Goal: Task Accomplishment & Management: Complete application form

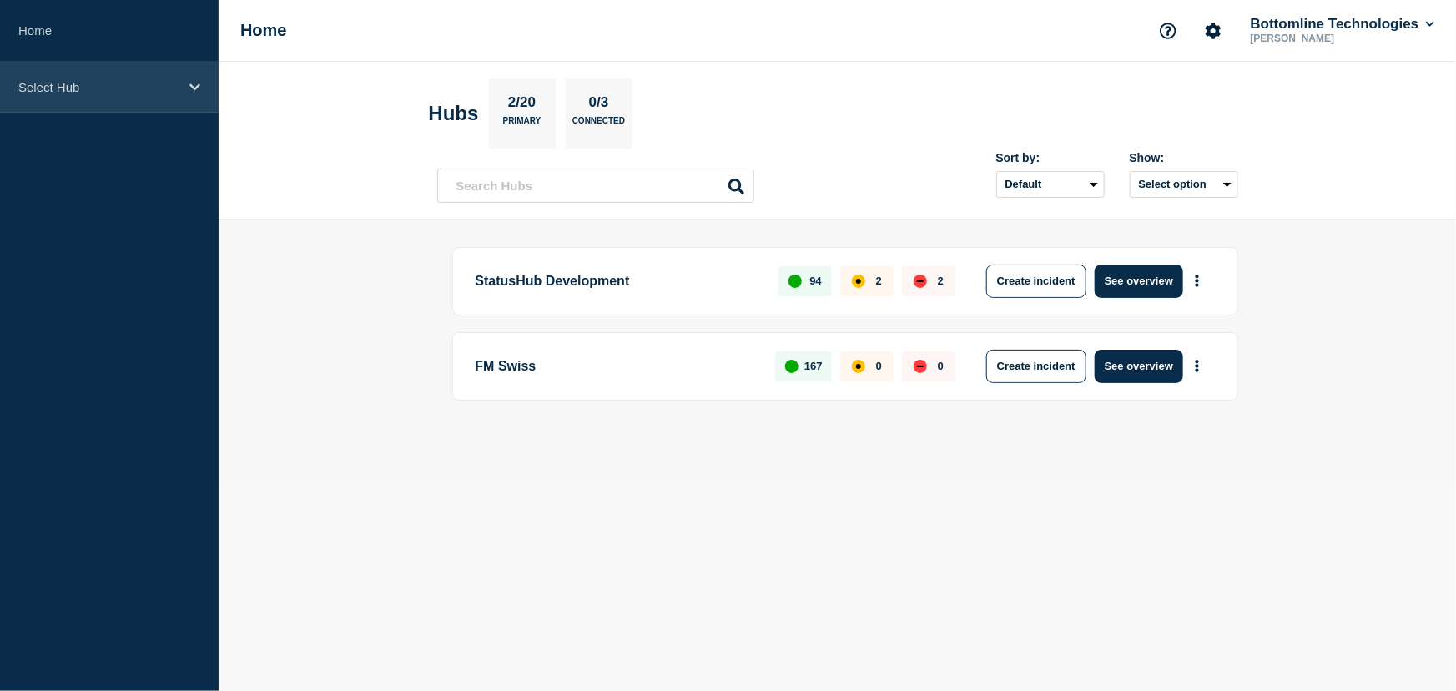
click at [77, 88] on p "Select Hub" at bounding box center [98, 87] width 160 height 14
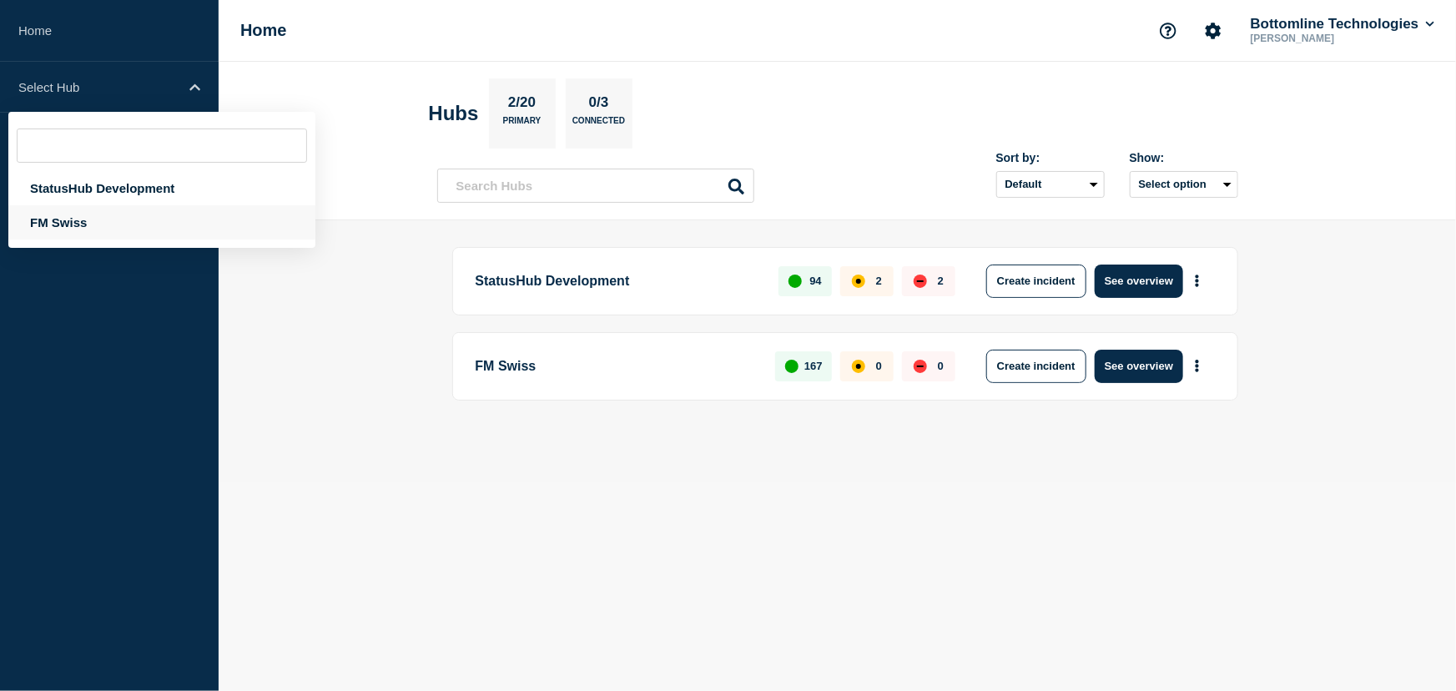
click at [60, 222] on div "FM Swiss" at bounding box center [161, 222] width 307 height 34
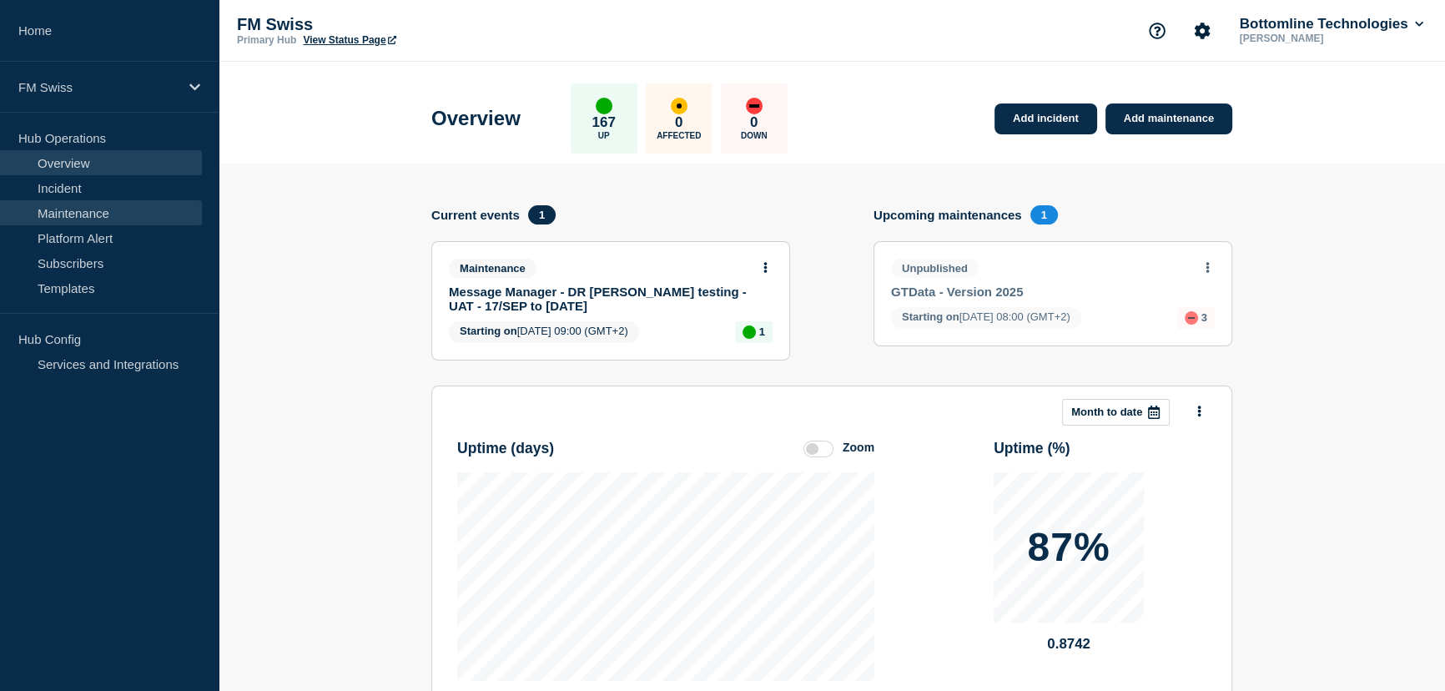
click at [83, 214] on link "Maintenance" at bounding box center [101, 212] width 202 height 25
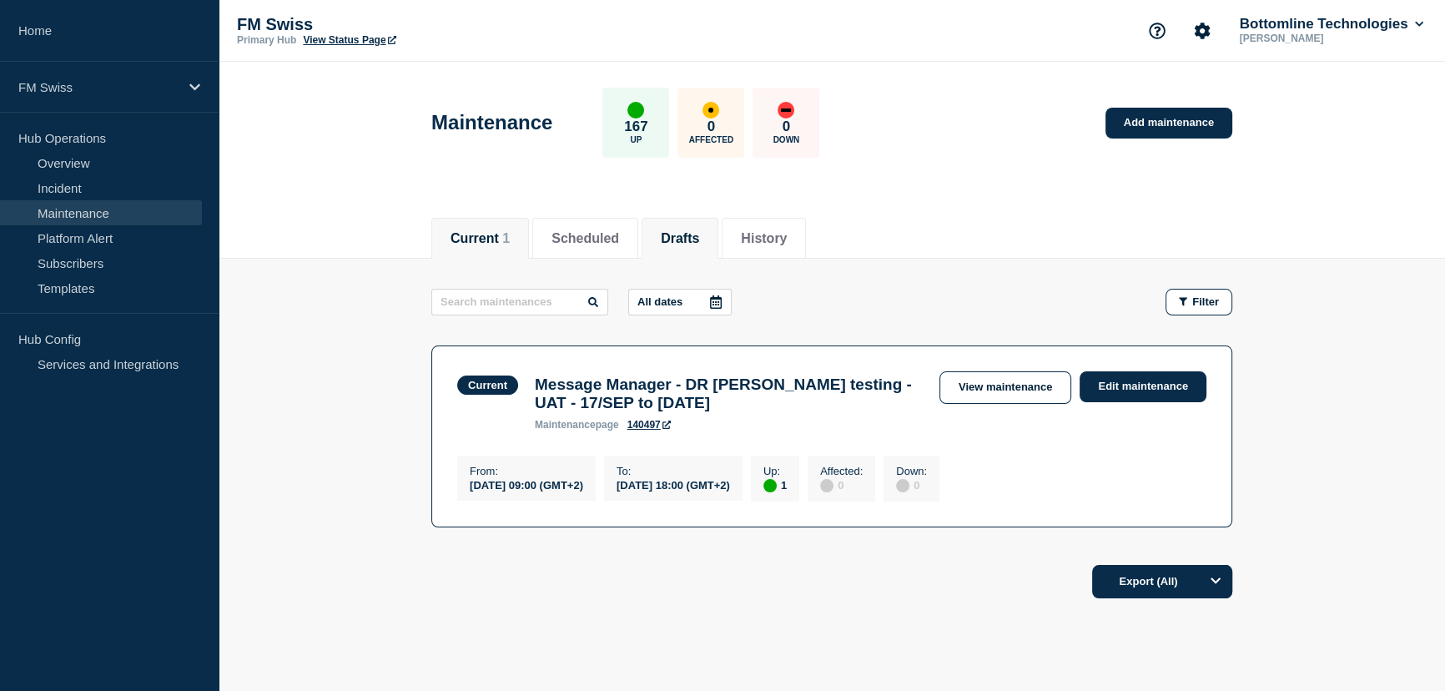
click at [699, 242] on button "Drafts" at bounding box center [680, 238] width 38 height 15
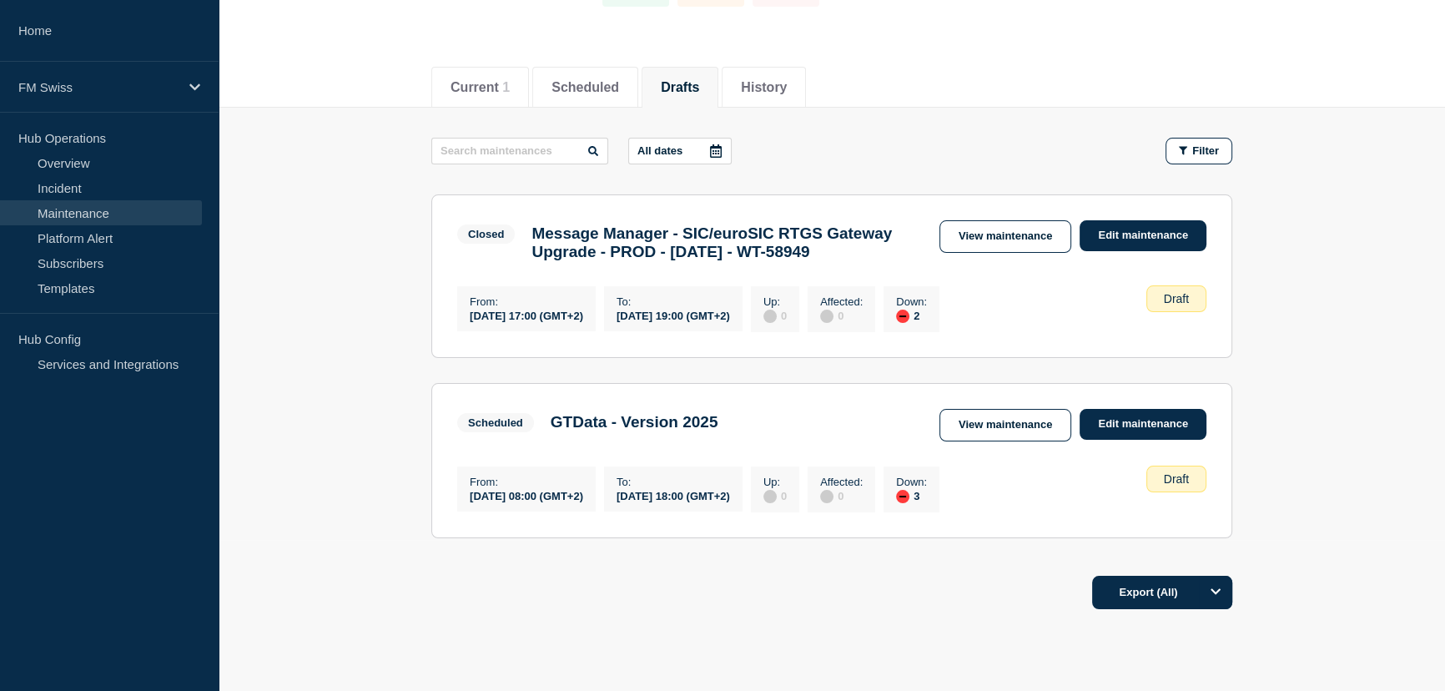
scroll to position [251, 0]
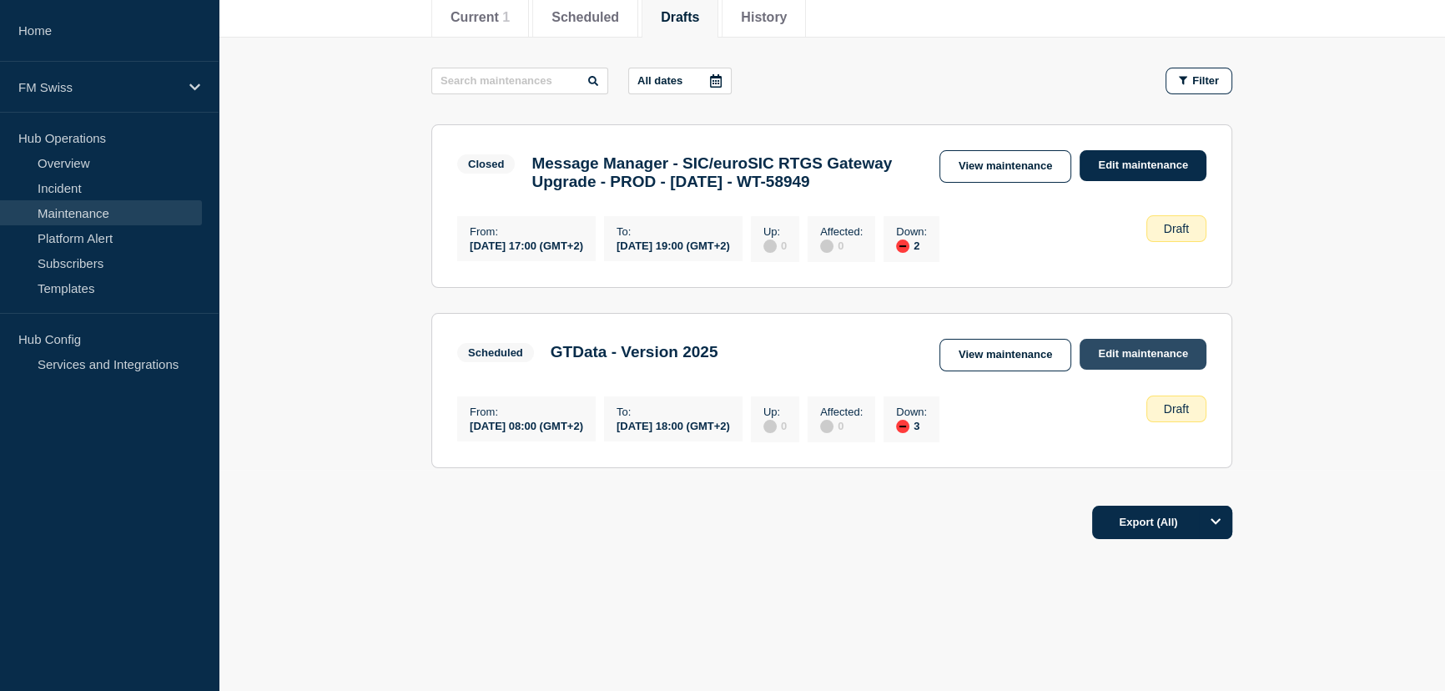
click at [1153, 358] on link "Edit maintenance" at bounding box center [1143, 354] width 127 height 31
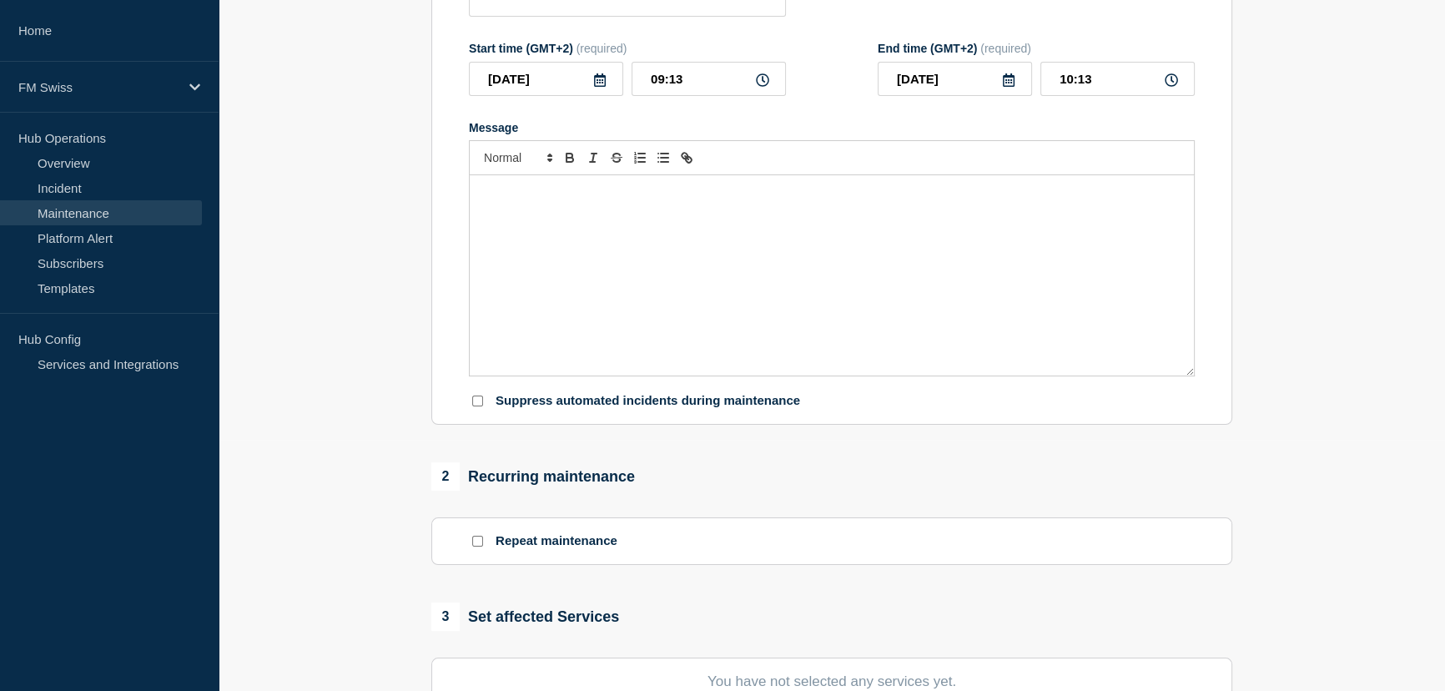
type input "GTData - Version 2025"
type input "2025-10-08"
type input "08:00"
type input "2025-10-09"
type input "18:00"
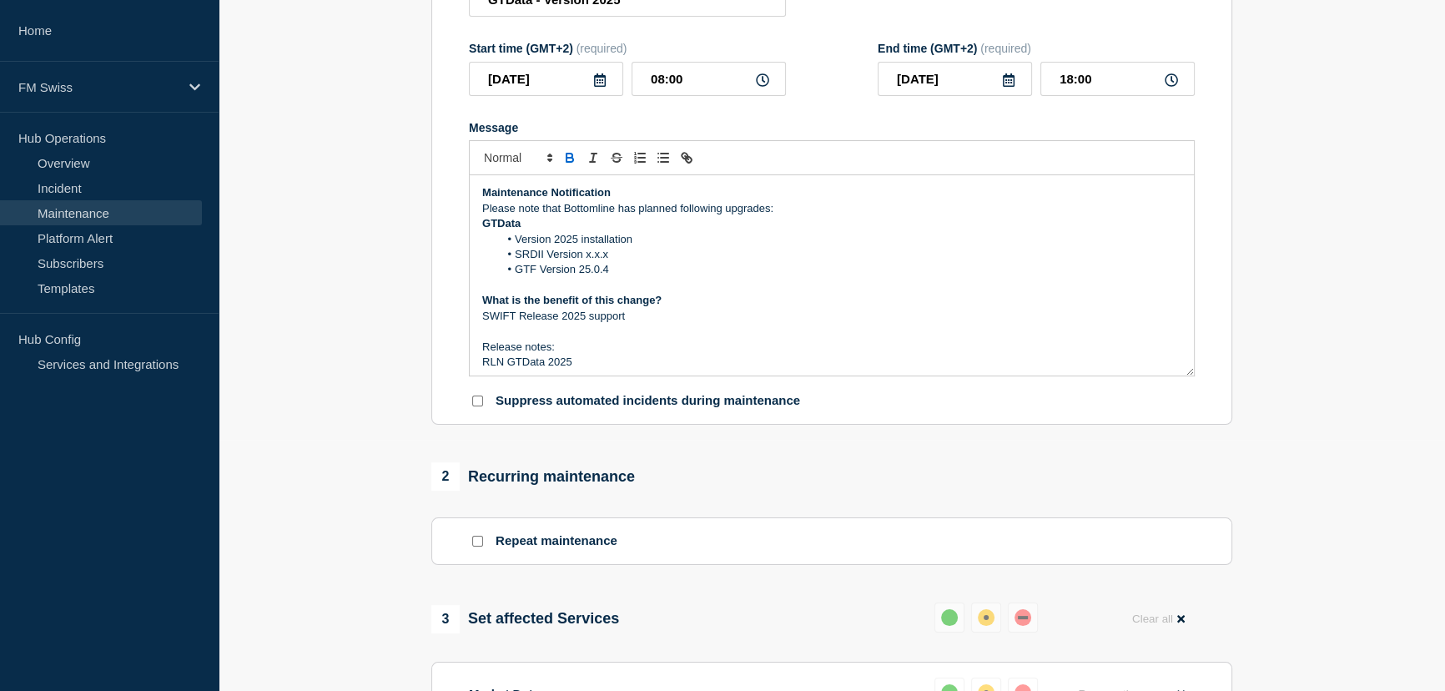
click at [616, 261] on li "SRDII Version x.x.x" at bounding box center [840, 254] width 683 height 15
drag, startPoint x: 616, startPoint y: 259, endPoint x: 586, endPoint y: 259, distance: 30.0
click at [586, 259] on li "SRDII Version x.x.x" at bounding box center [840, 254] width 683 height 15
click at [635, 262] on li "SRDII Version x.x.x" at bounding box center [840, 254] width 683 height 15
drag, startPoint x: 610, startPoint y: 262, endPoint x: 585, endPoint y: 259, distance: 25.2
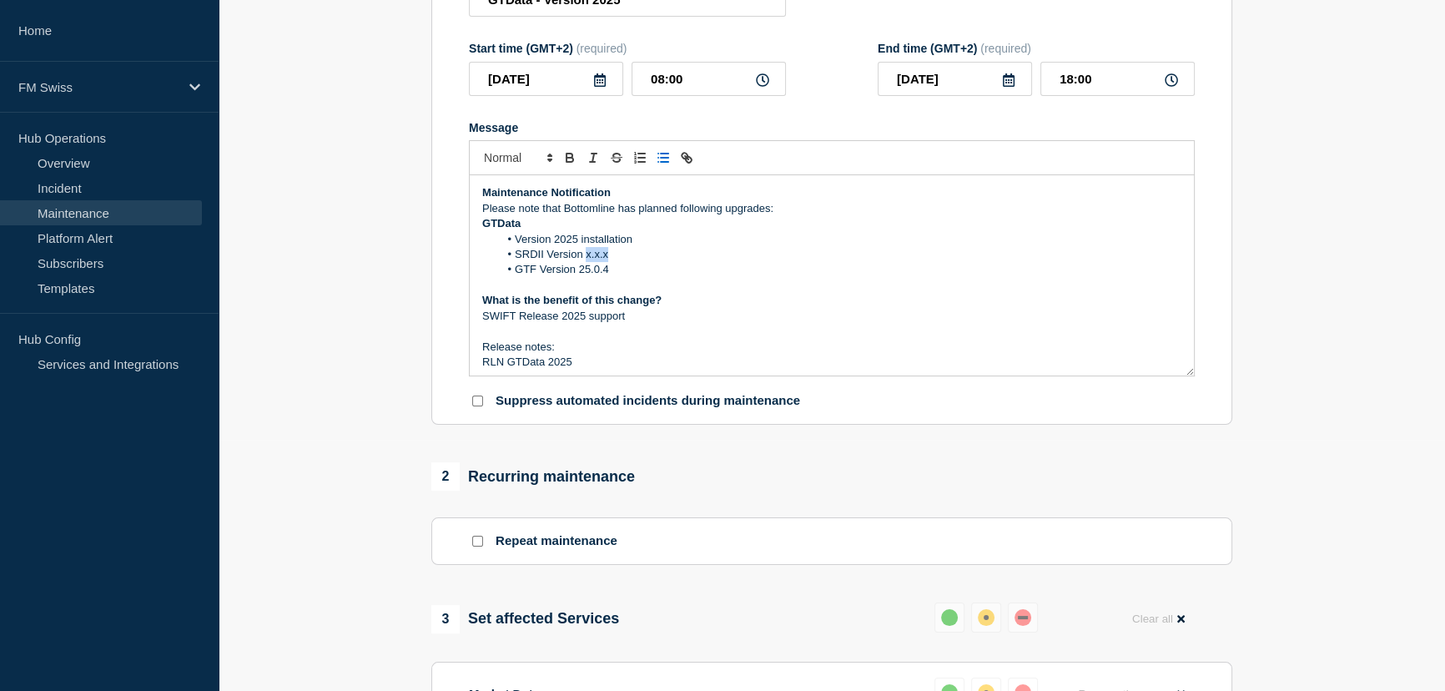
click at [585, 259] on li "SRDII Version x.x.x" at bounding box center [840, 254] width 683 height 15
click at [700, 247] on li "Version 2025 installation" at bounding box center [840, 239] width 683 height 15
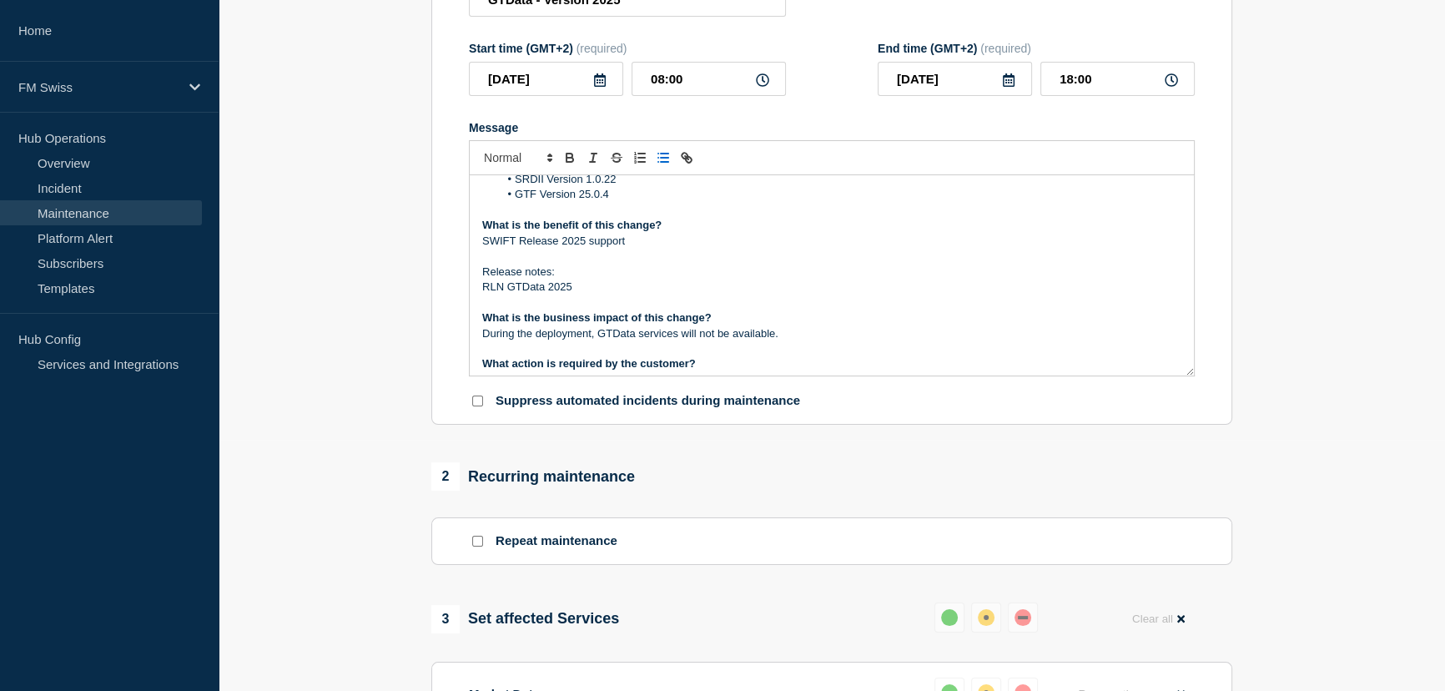
scroll to position [151, 0]
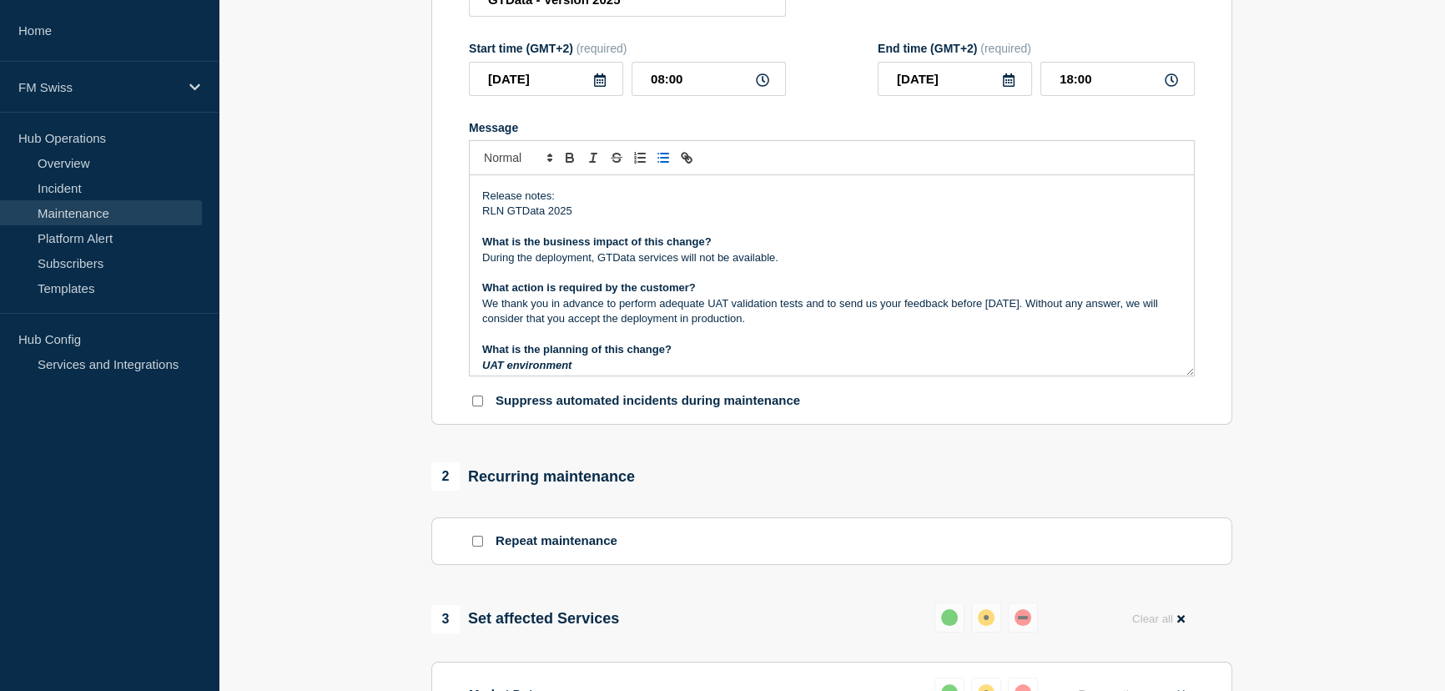
click at [577, 197] on p "Release notes:" at bounding box center [831, 196] width 699 height 15
drag, startPoint x: 572, startPoint y: 215, endPoint x: 481, endPoint y: 213, distance: 91.0
click at [482, 213] on p "RLN GTData 2025" at bounding box center [831, 211] width 699 height 15
click at [689, 159] on icon "Toggle link" at bounding box center [686, 157] width 15 height 15
paste input "https://bottomline.thruinc.net/Publishing/Link.aspx?LinkID=1YC2SKU7T0PI1"
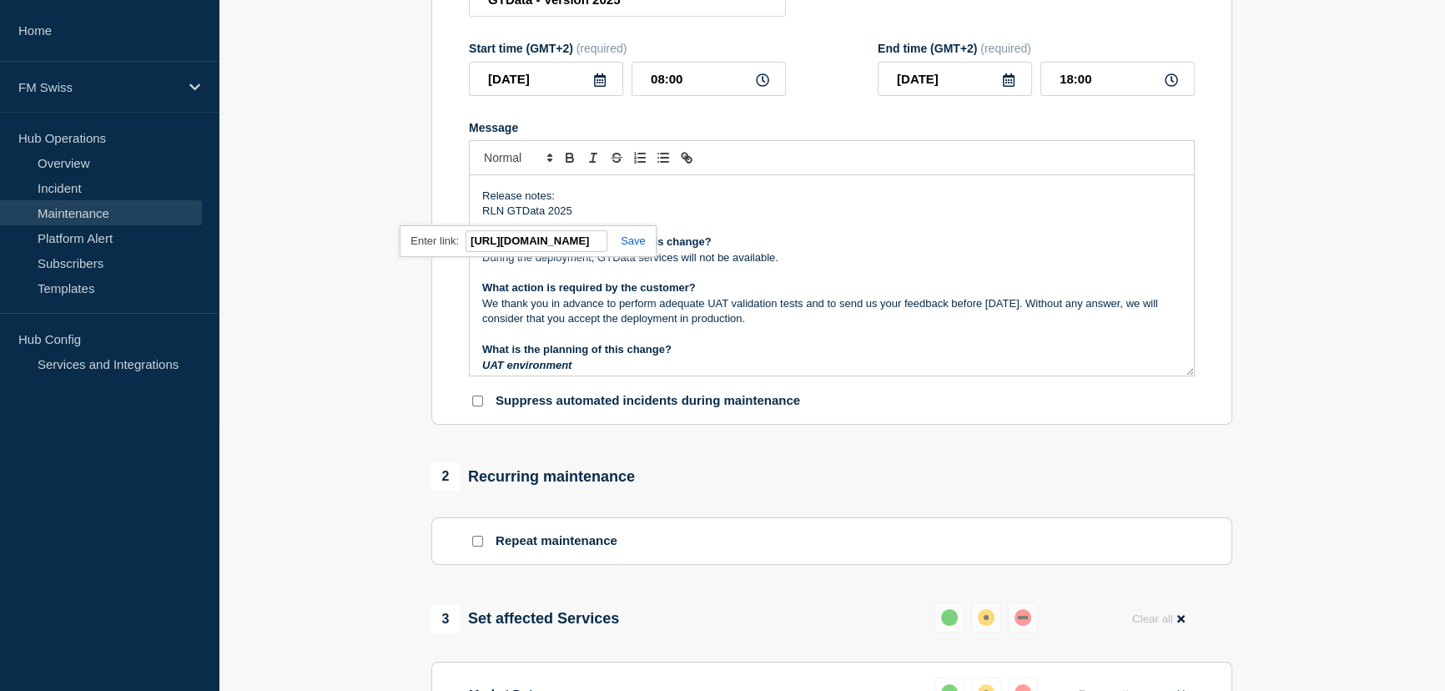
scroll to position [0, 260]
type input "https://bottomline.thruinc.net/Publishing/Link.aspx?LinkID=1YC2SKU7T0PI1"
click at [631, 243] on link at bounding box center [626, 240] width 38 height 13
click at [790, 197] on p "Release notes:" at bounding box center [831, 196] width 699 height 15
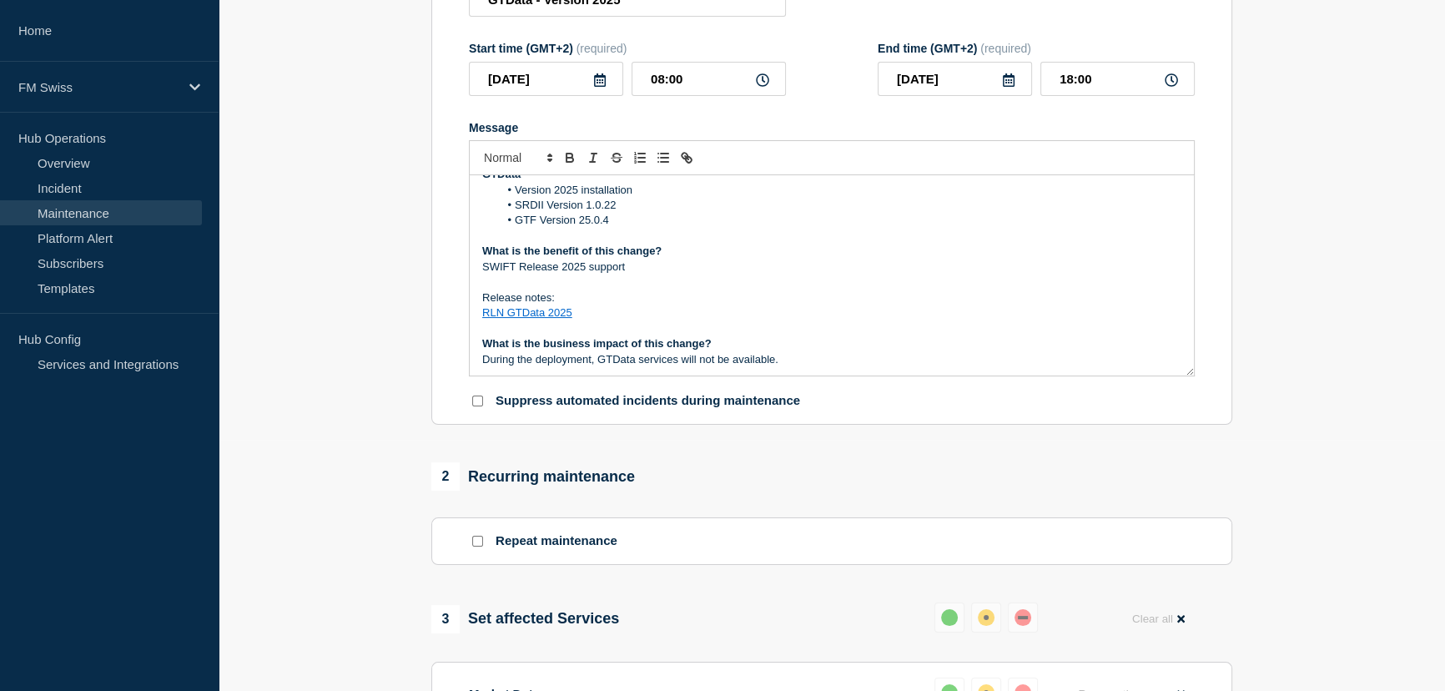
scroll to position [75, 0]
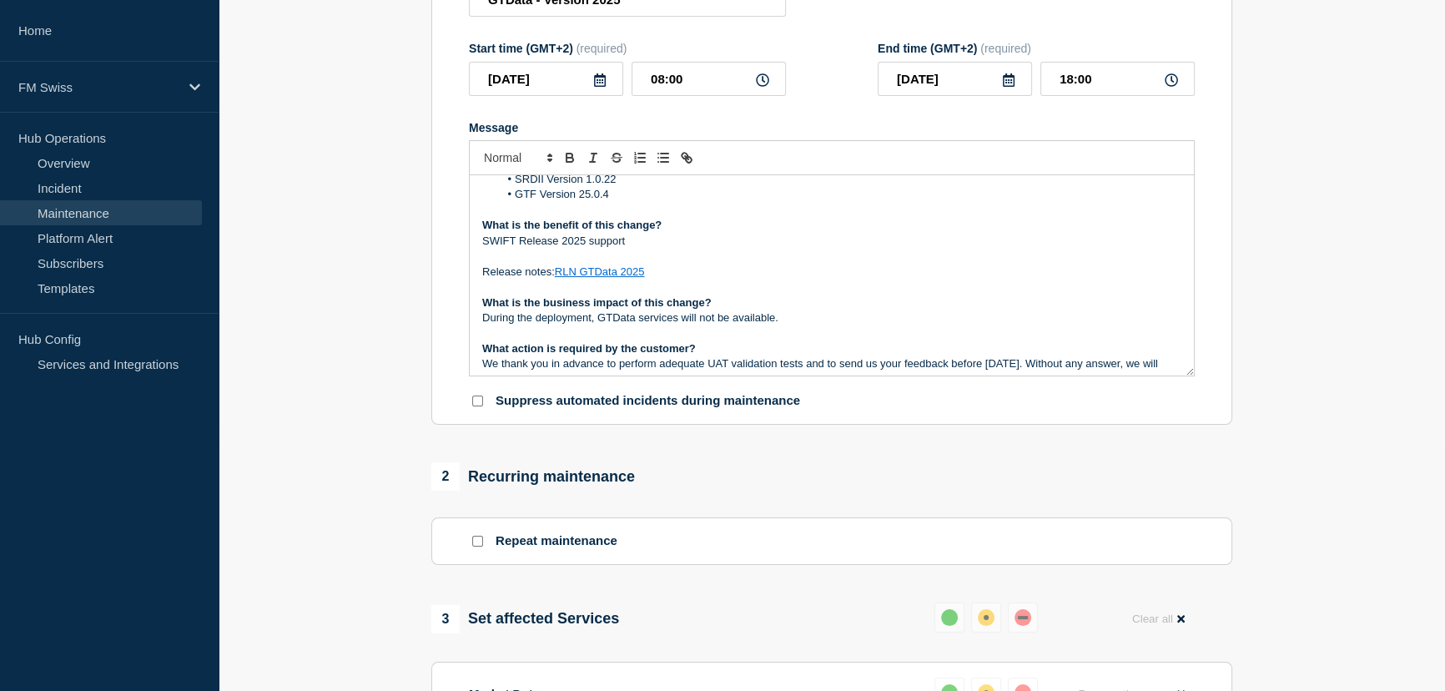
click at [830, 230] on p "What is the benefit of this change?" at bounding box center [831, 225] width 699 height 15
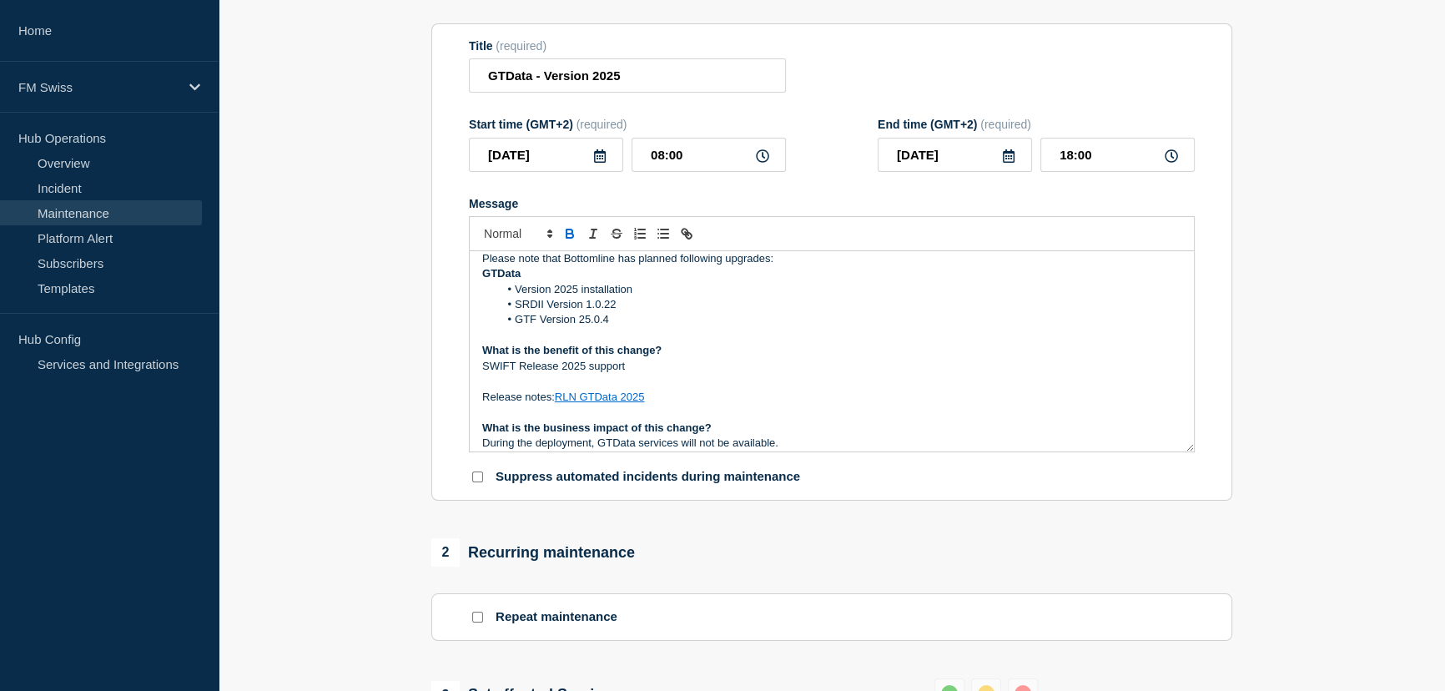
scroll to position [0, 0]
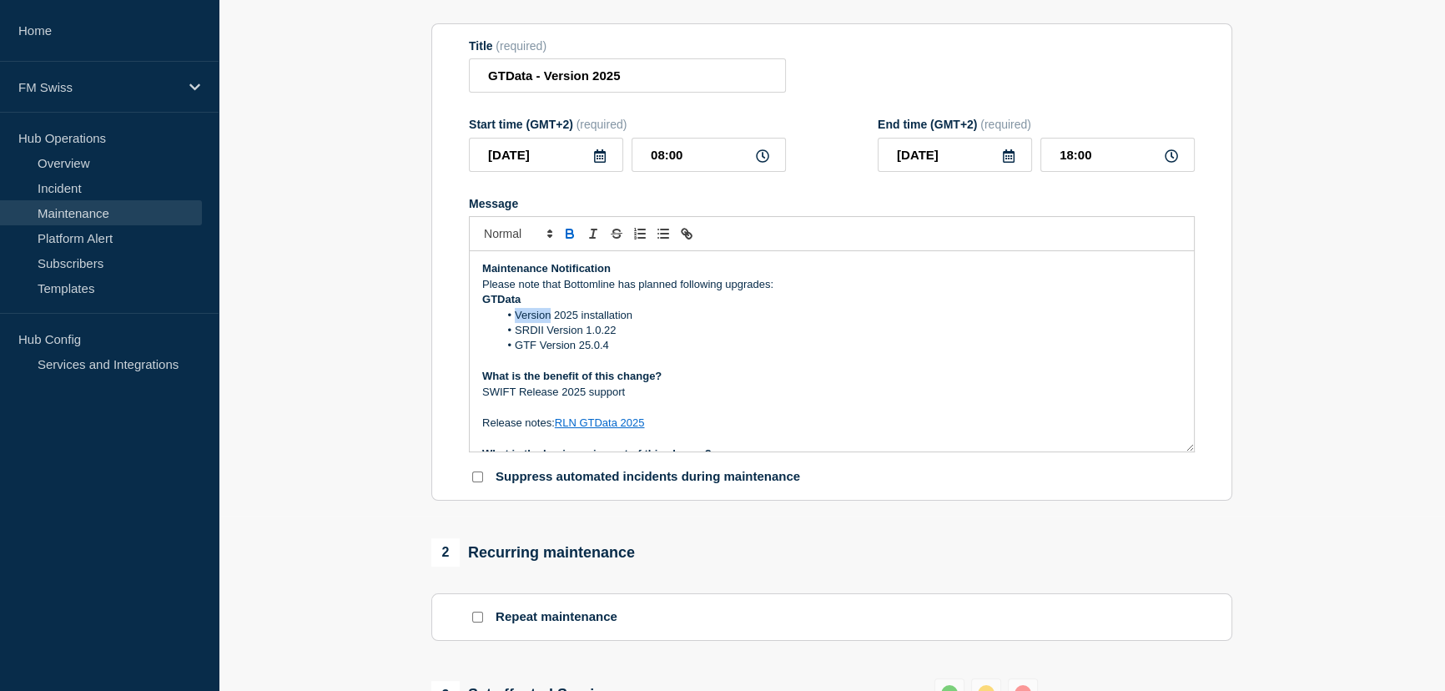
drag, startPoint x: 514, startPoint y: 317, endPoint x: 551, endPoint y: 320, distance: 36.9
click at [551, 320] on li "Version 2025 installation" at bounding box center [840, 315] width 683 height 15
click at [534, 317] on li "GTdata 2025 installation" at bounding box center [840, 315] width 683 height 15
drag, startPoint x: 531, startPoint y: 305, endPoint x: 472, endPoint y: 305, distance: 58.4
click at [472, 305] on div "Maintenance Notification Please note that Bottomline has planned following upgr…" at bounding box center [832, 351] width 724 height 200
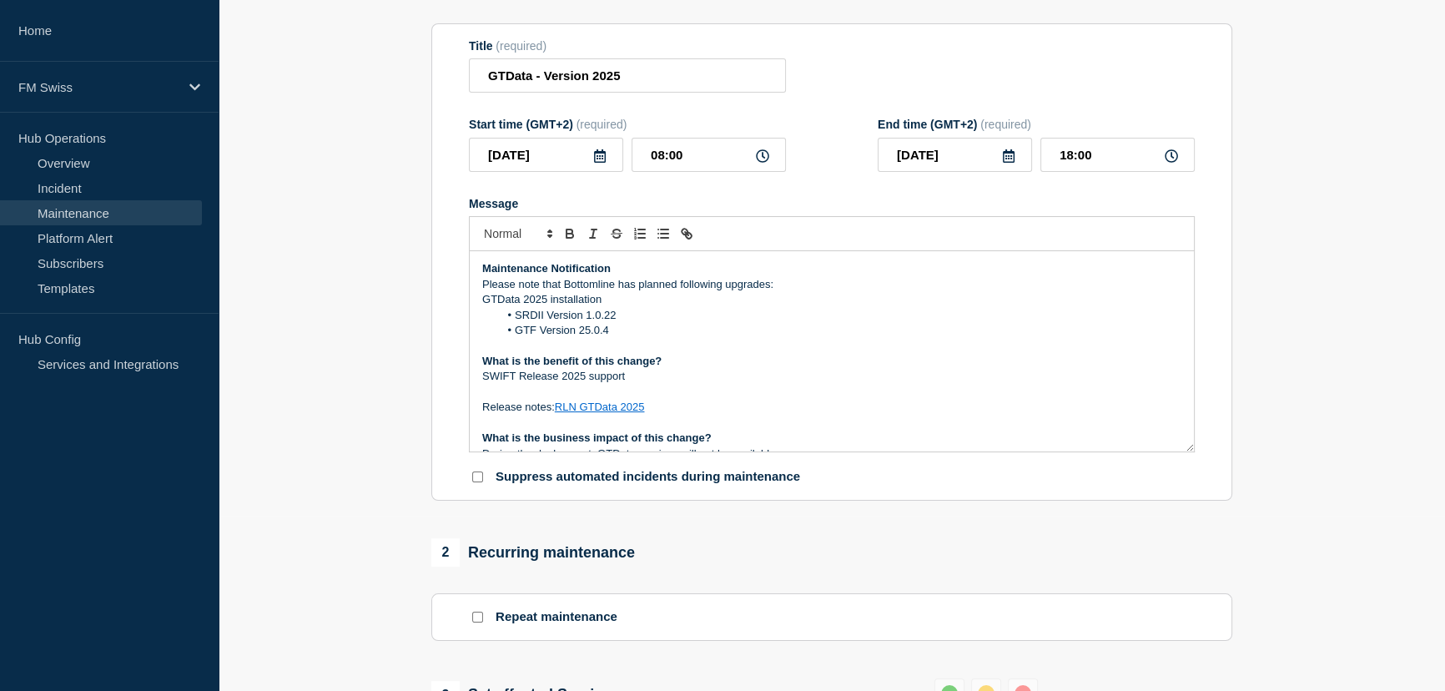
click at [514, 321] on li "SRDII Version 1.0.22" at bounding box center [840, 315] width 683 height 15
click at [514, 330] on li "GTF Version 25.0.4" at bounding box center [840, 330] width 683 height 15
drag, startPoint x: 579, startPoint y: 338, endPoint x: 475, endPoint y: 304, distance: 109.8
click at [475, 304] on div "Maintenance Notification Please note that Bottomline has planned following upgr…" at bounding box center [832, 351] width 724 height 200
click at [663, 234] on line "Toggle bulleted list" at bounding box center [665, 234] width 8 height 0
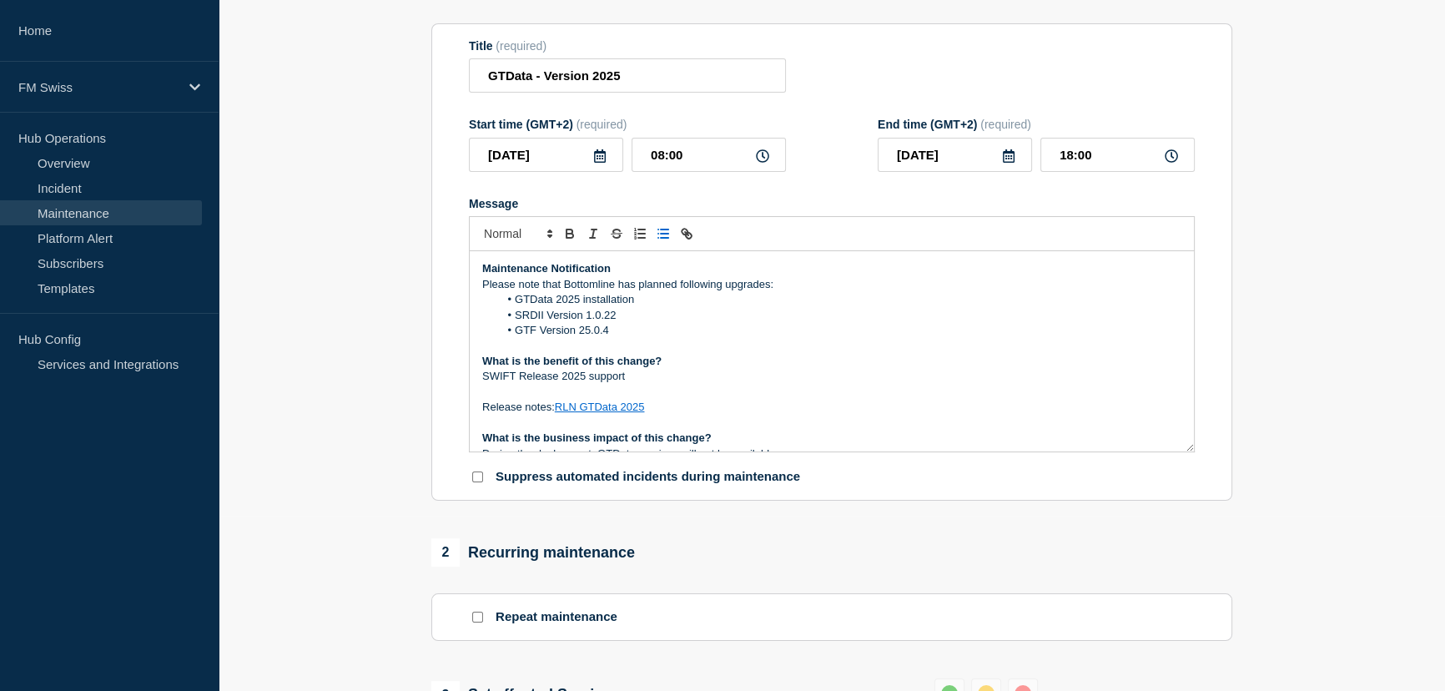
click at [687, 300] on li "GTData 2025 installation" at bounding box center [840, 299] width 683 height 15
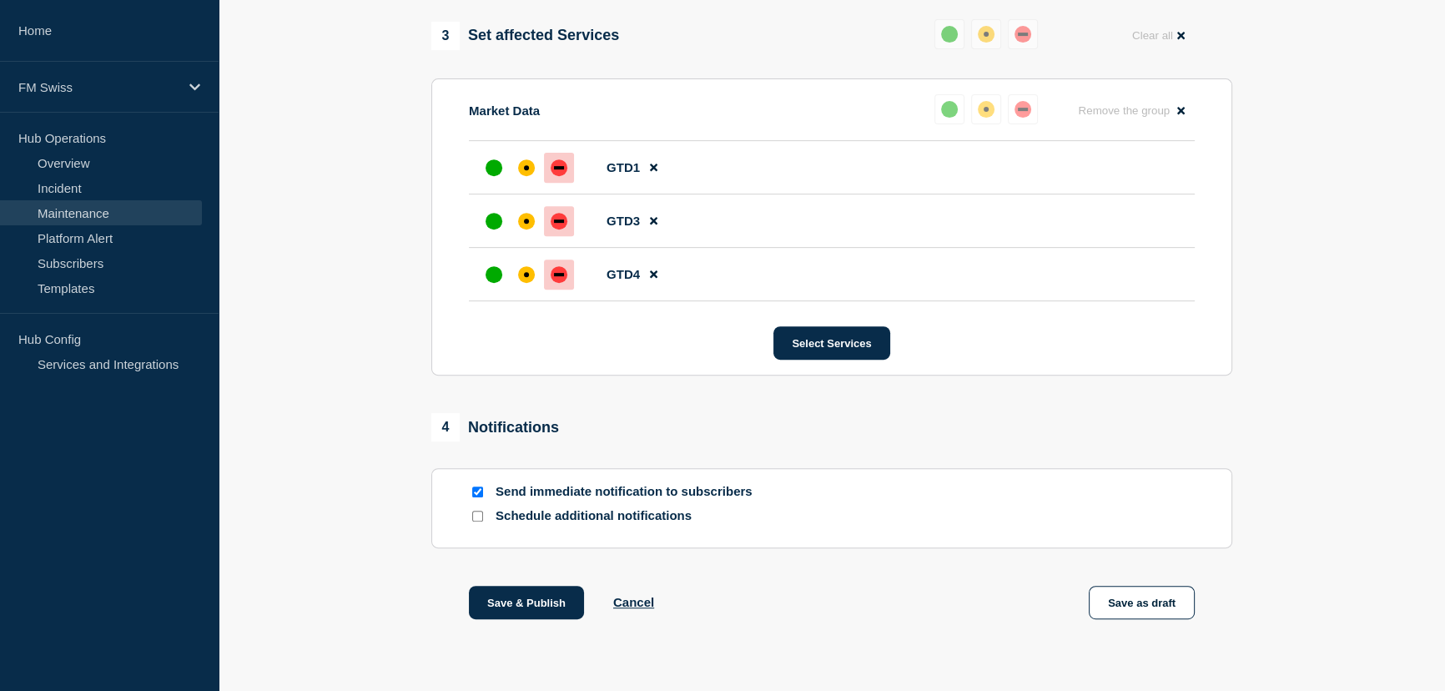
scroll to position [874, 0]
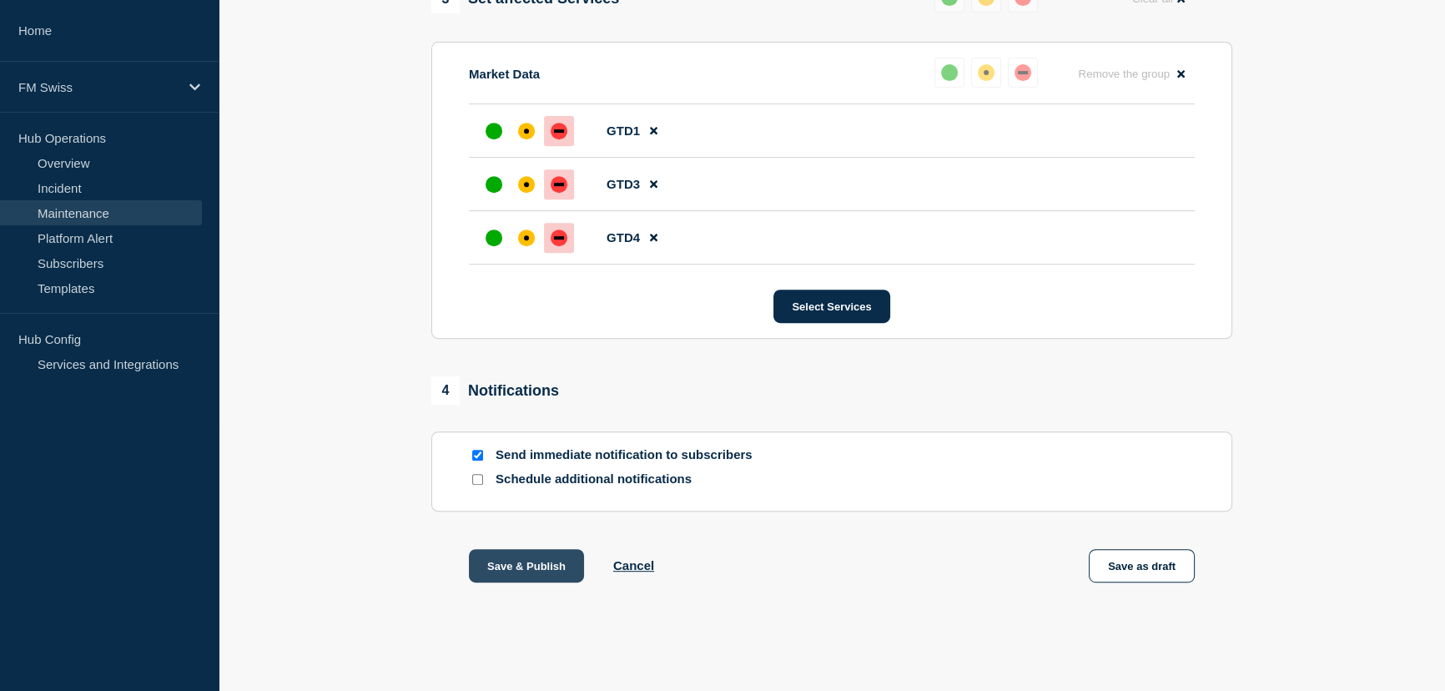
click at [526, 561] on button "Save & Publish" at bounding box center [526, 565] width 115 height 33
